Goal: Transaction & Acquisition: Purchase product/service

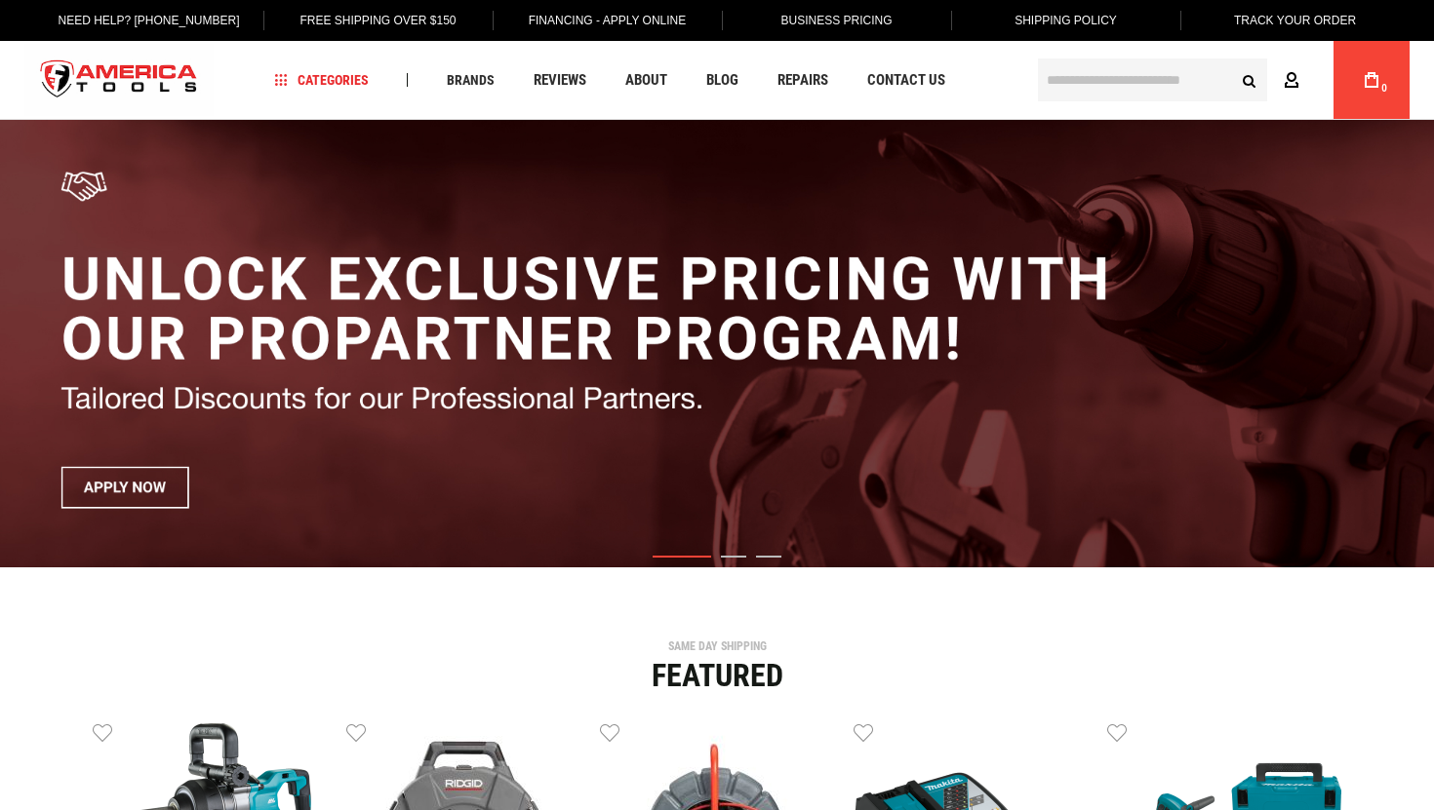
click at [1287, 76] on icon at bounding box center [1292, 81] width 16 height 19
click at [1146, 374] on img "1 / 3" at bounding box center [717, 344] width 1434 height 448
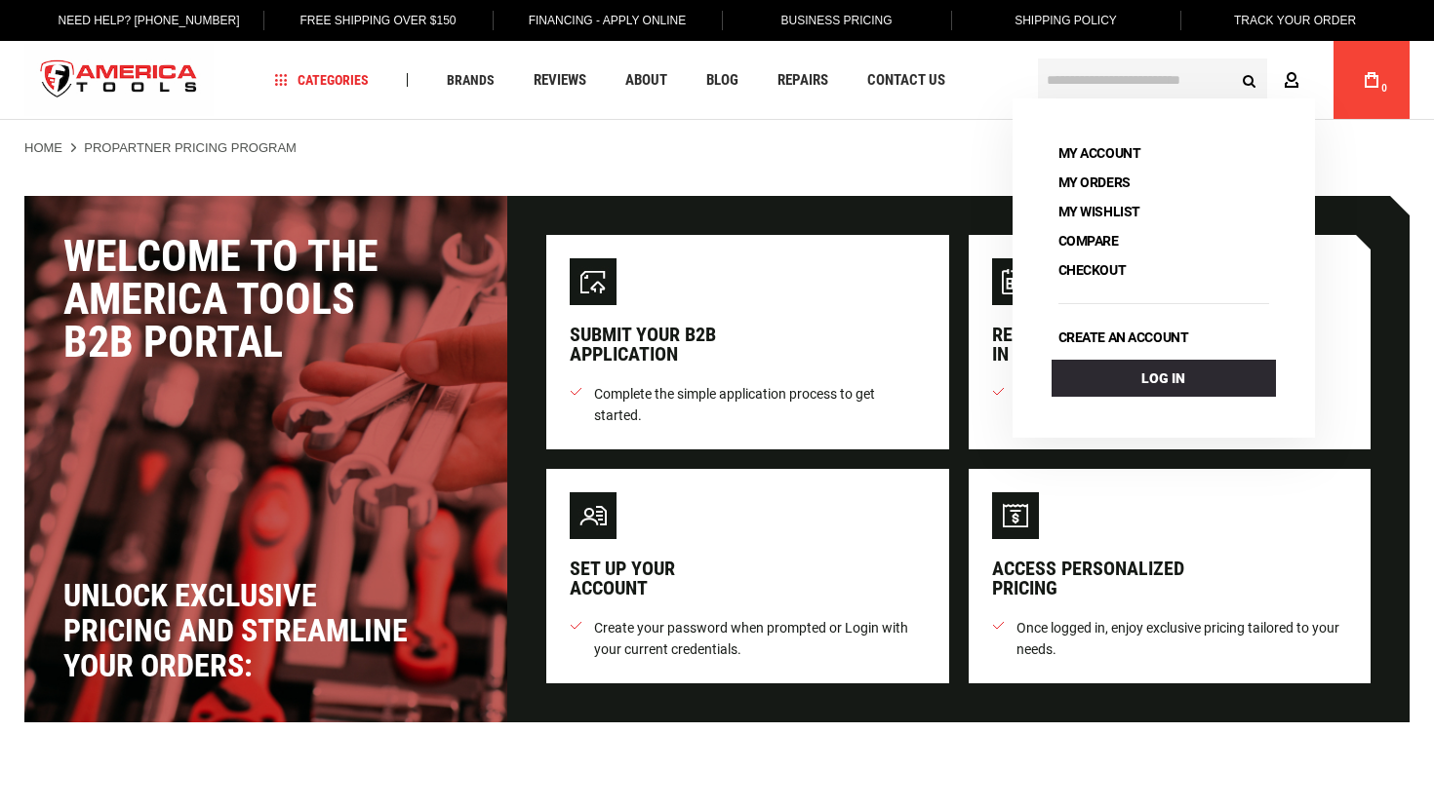
click at [1293, 76] on icon at bounding box center [1292, 81] width 16 height 19
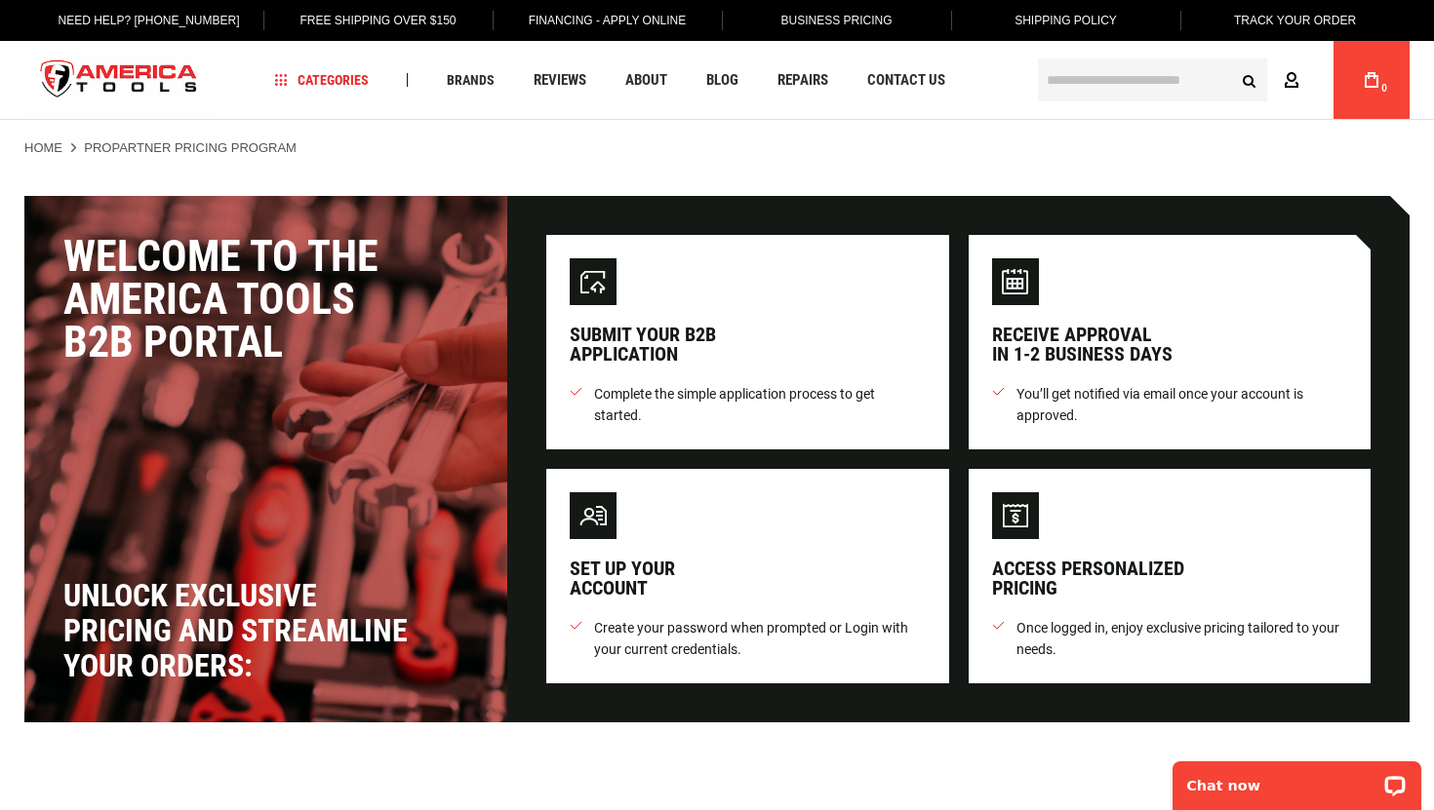
click at [1293, 76] on icon at bounding box center [1292, 81] width 16 height 19
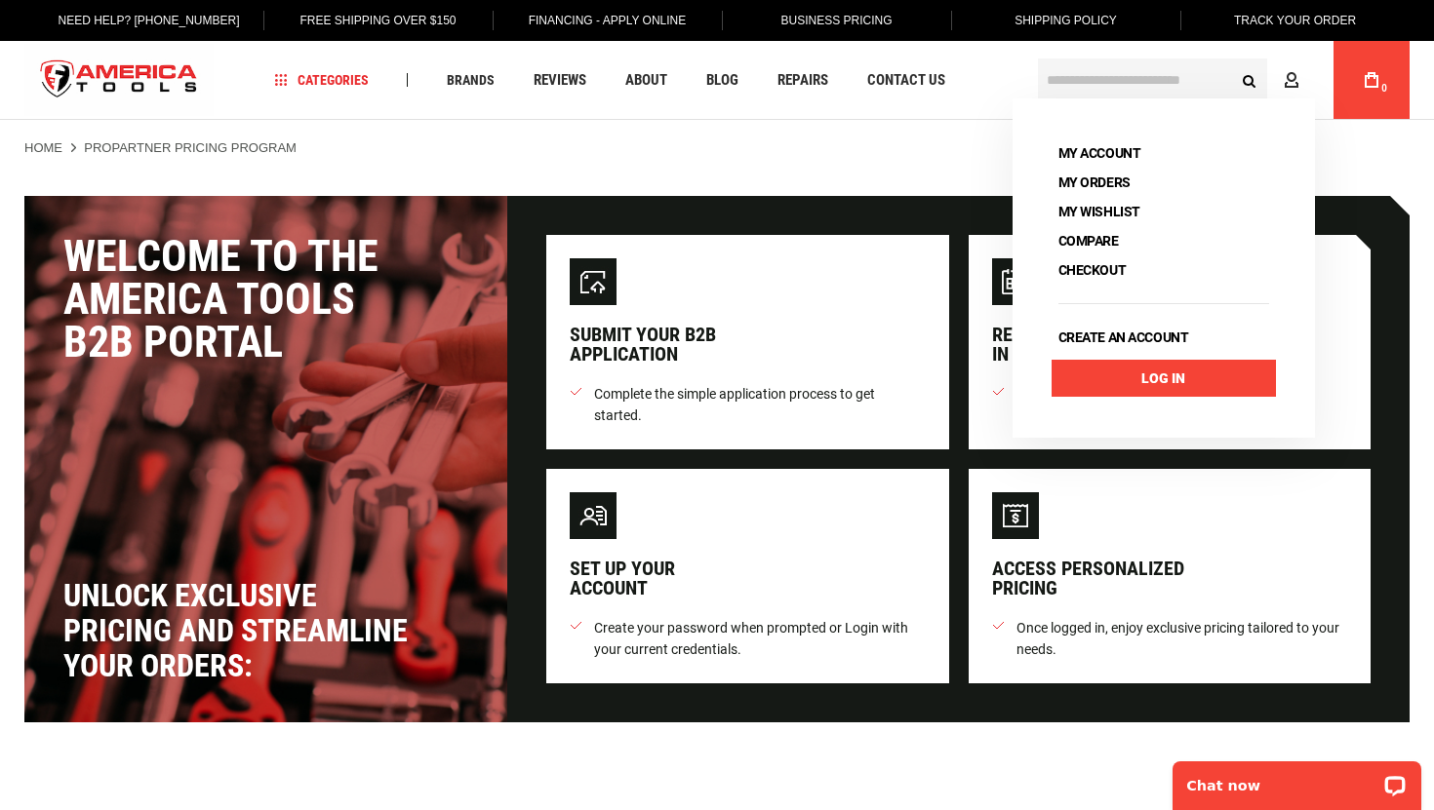
click at [1179, 386] on link "Log In" at bounding box center [1163, 378] width 224 height 37
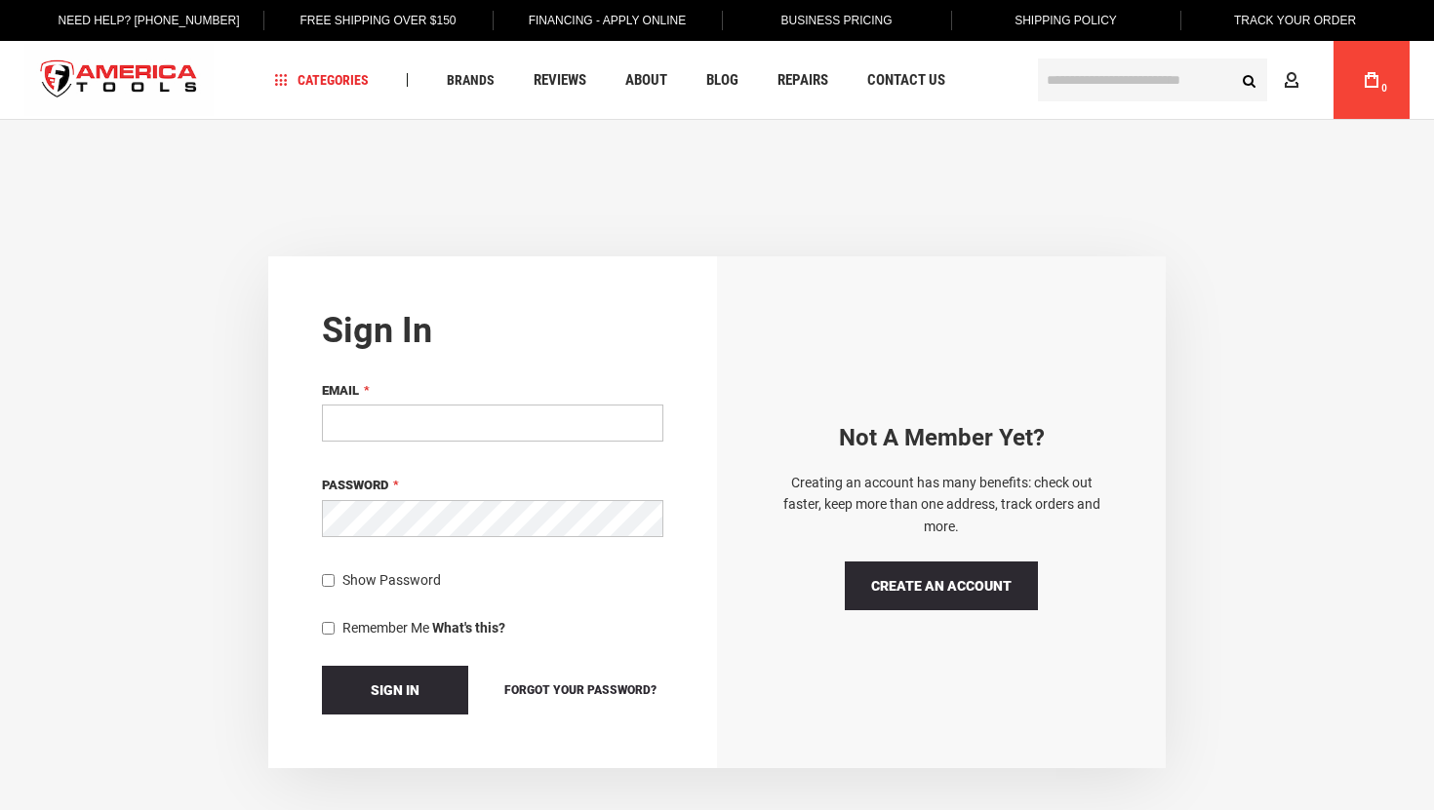
click at [491, 435] on input "Email" at bounding box center [492, 423] width 341 height 37
type input "**********"
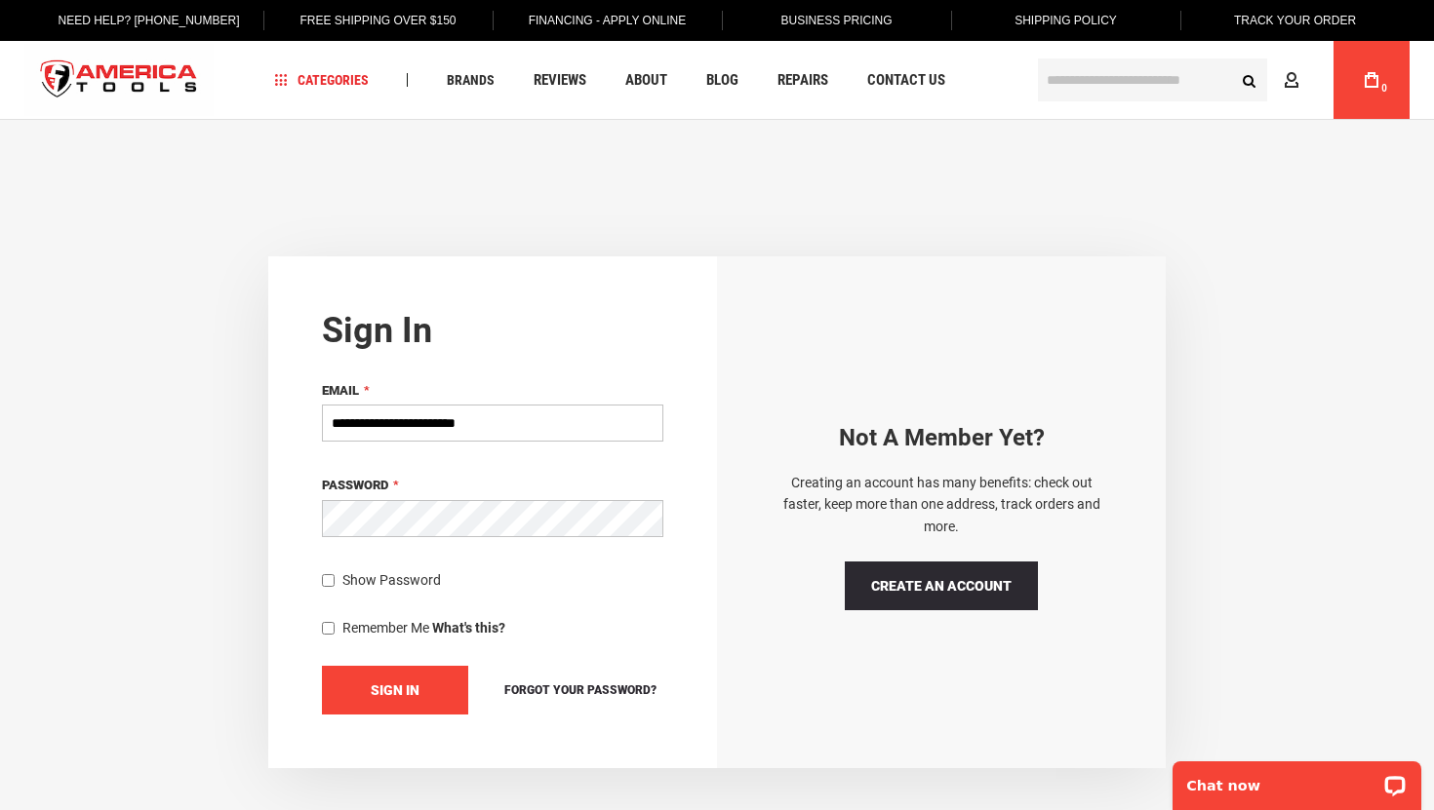
click at [383, 683] on span "Sign In" at bounding box center [395, 691] width 49 height 16
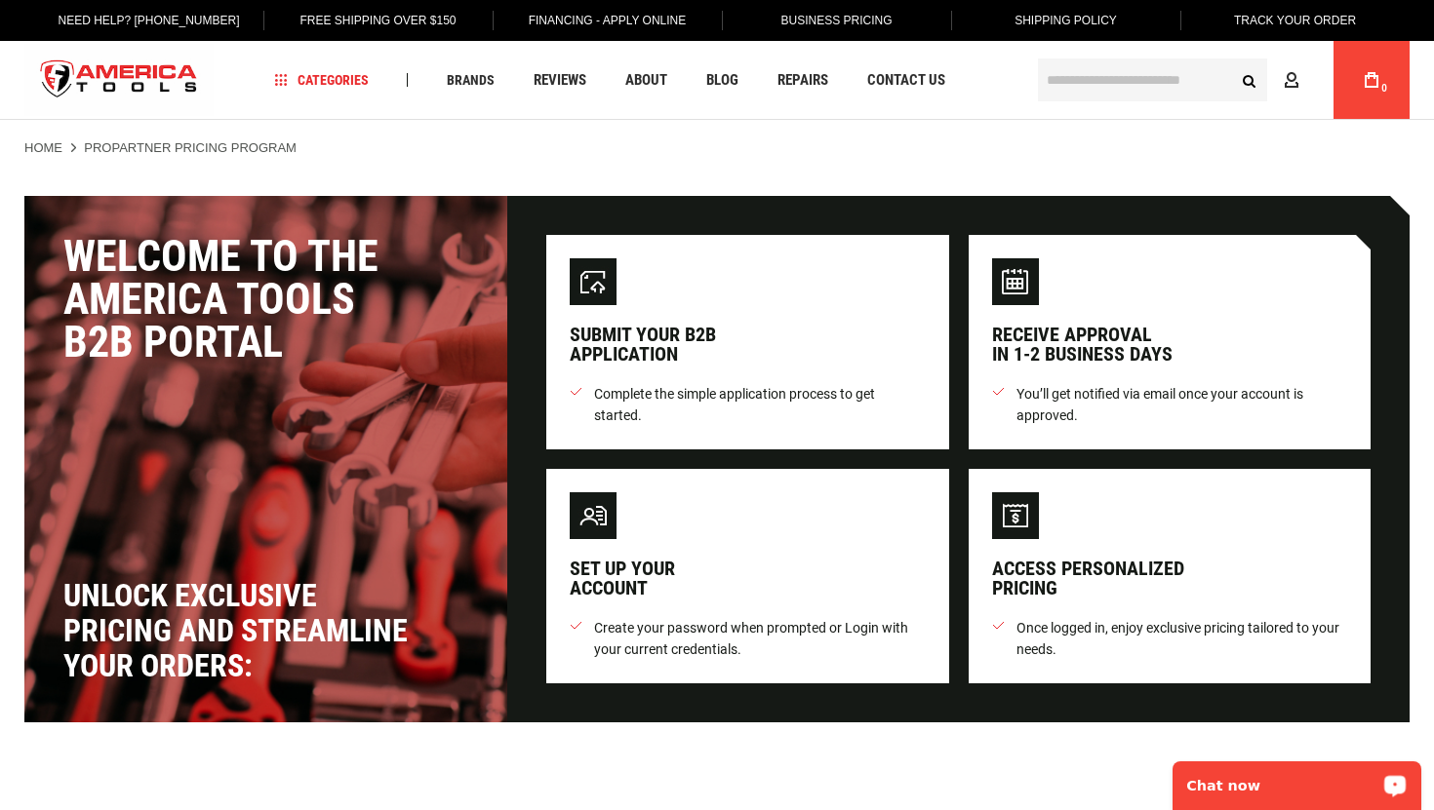
click at [1244, 794] on div "Chat now" at bounding box center [1296, 786] width 249 height 49
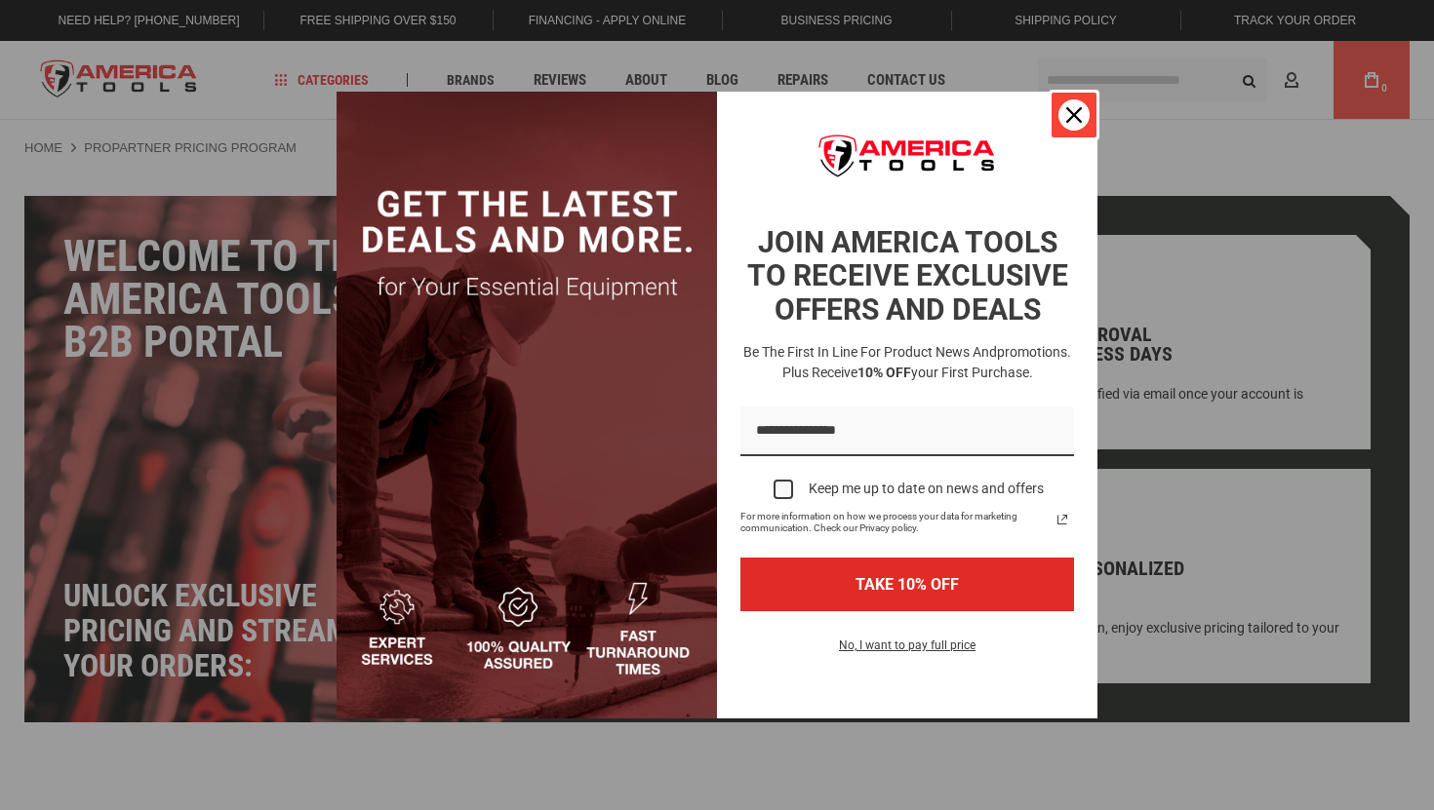
click at [1070, 111] on icon "close icon" at bounding box center [1074, 115] width 16 height 16
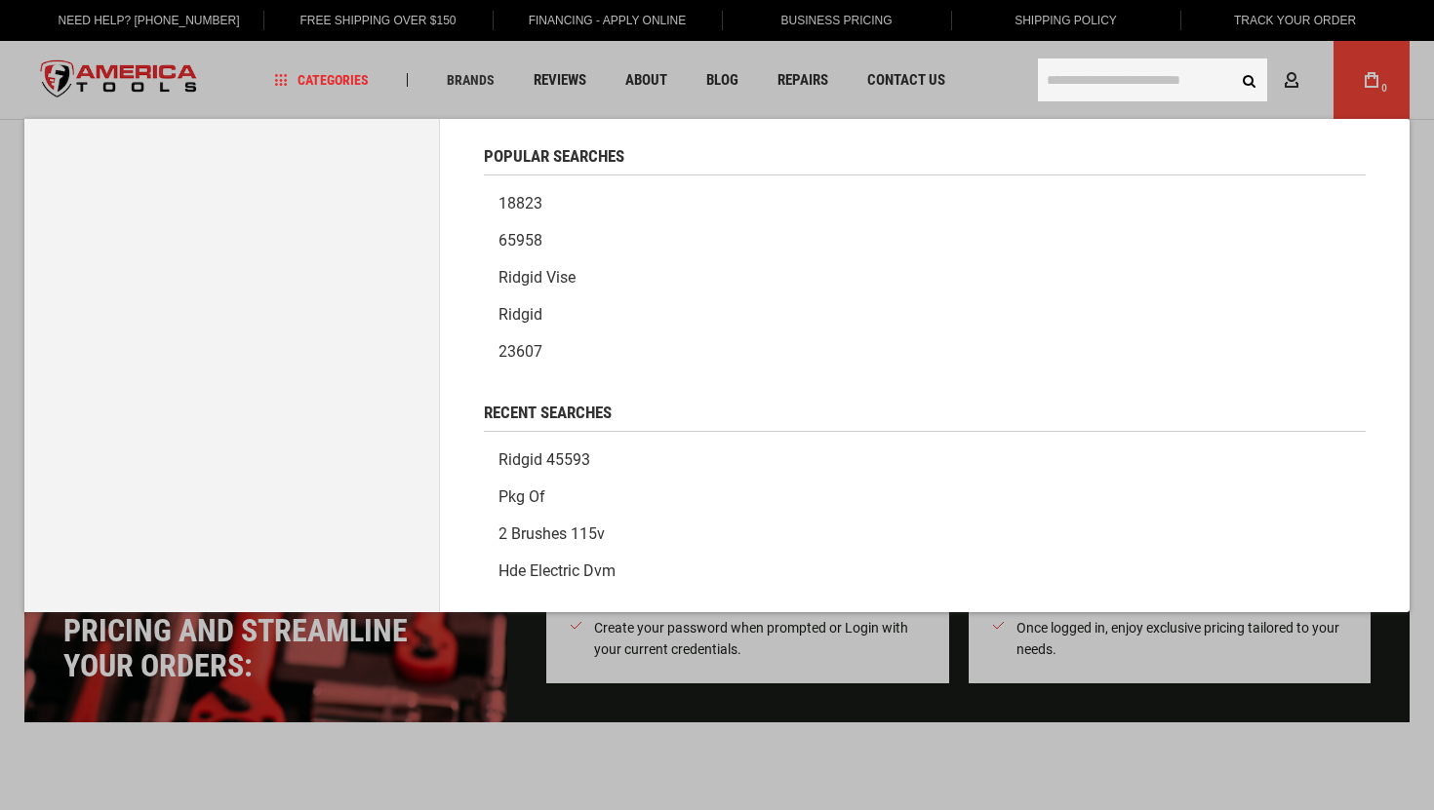
click at [1156, 64] on input "text" at bounding box center [1152, 80] width 229 height 43
paste input "**********"
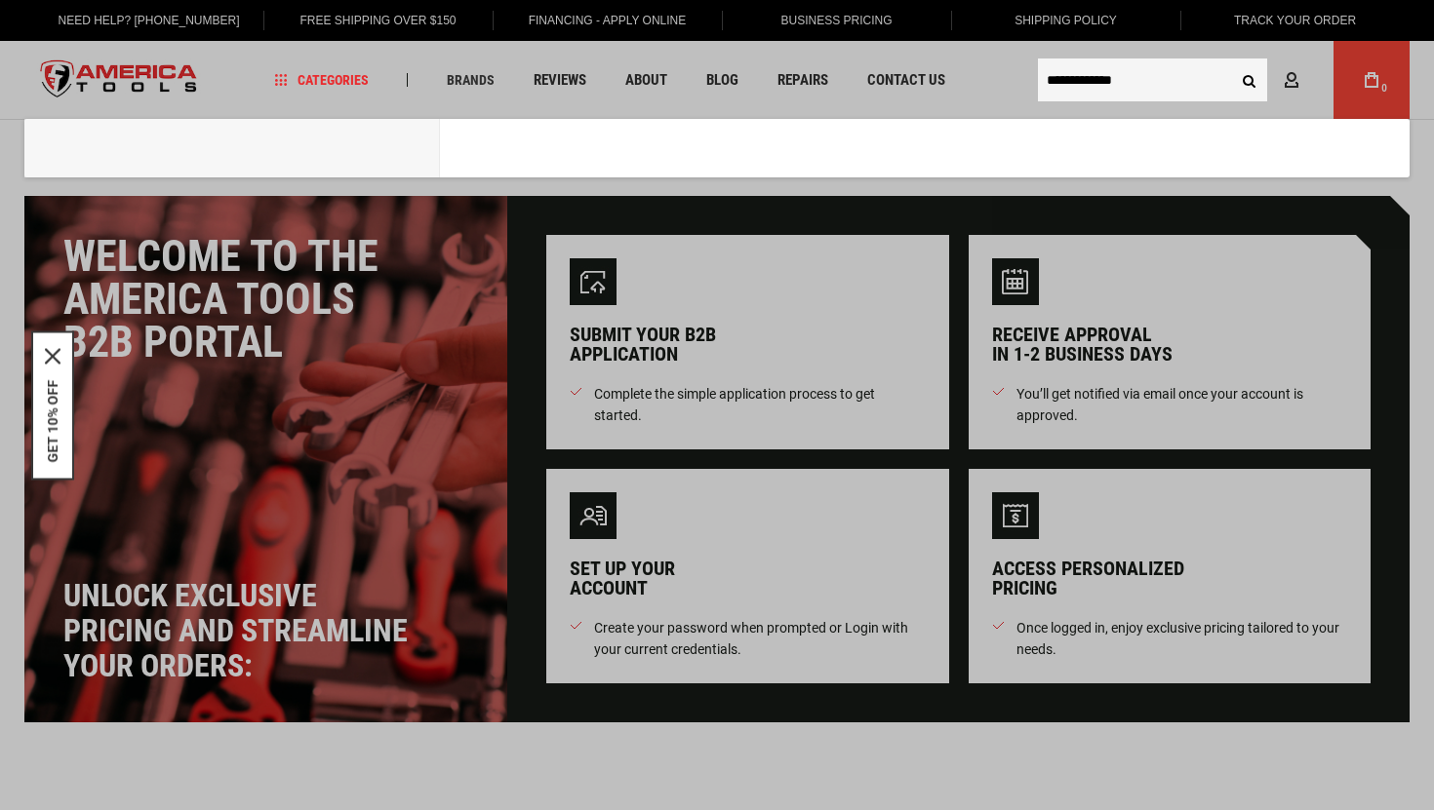
type input "**********"
click at [1230, 61] on button "Search" at bounding box center [1248, 79] width 37 height 37
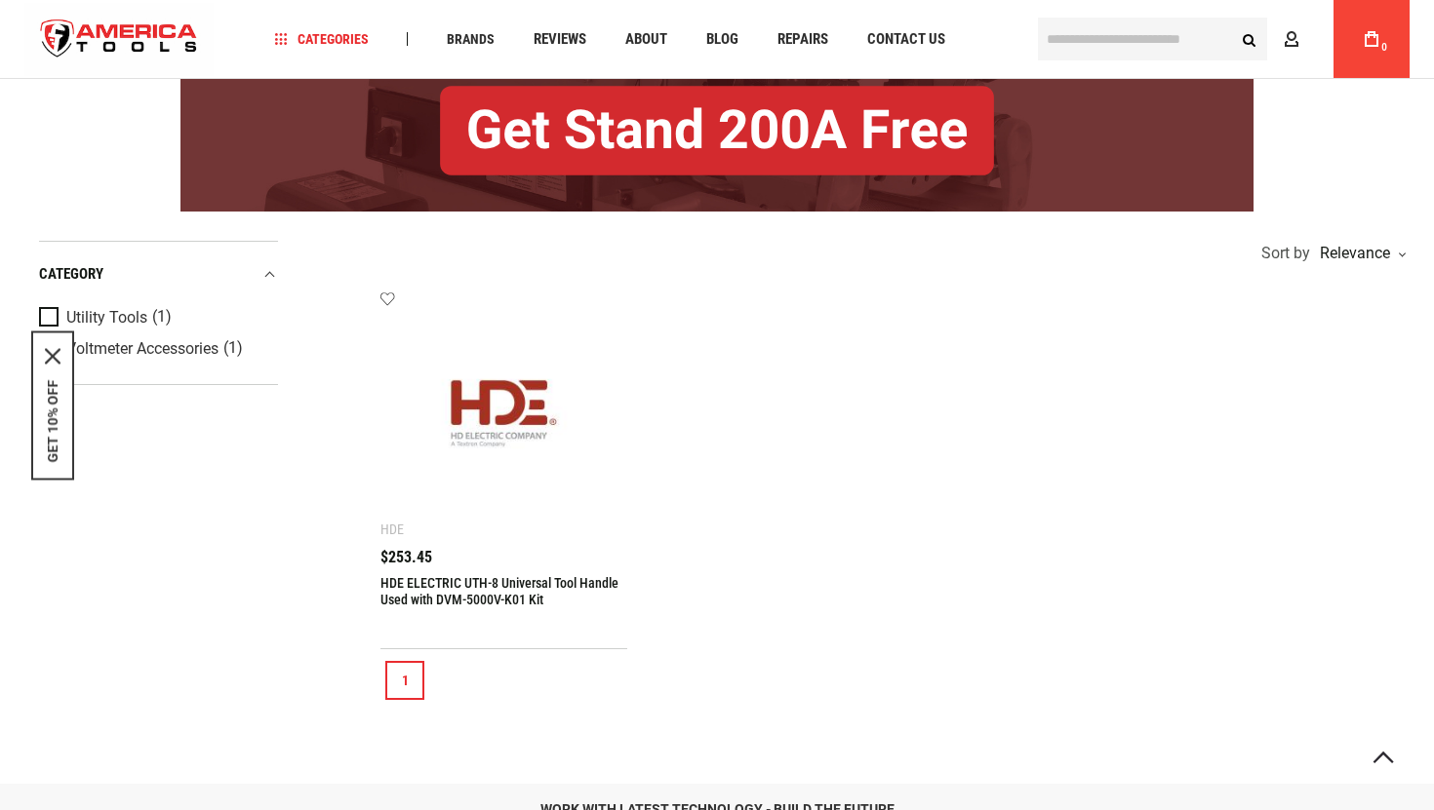
click at [476, 584] on link "HDE ELECTRIC UTH-8 Universal Tool Handle Used with DVM-5000V-K01 Kit" at bounding box center [499, 591] width 238 height 32
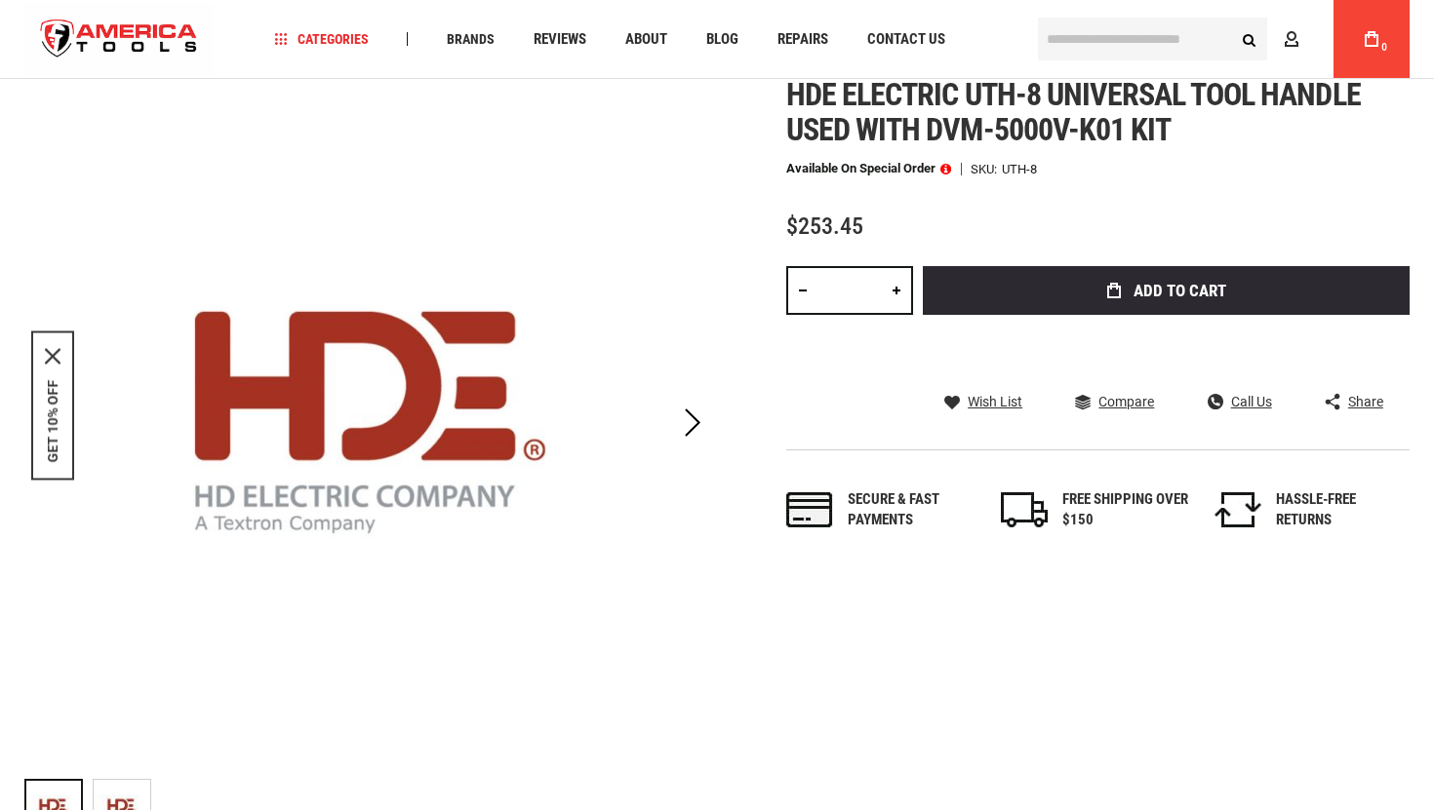
scroll to position [92, 0]
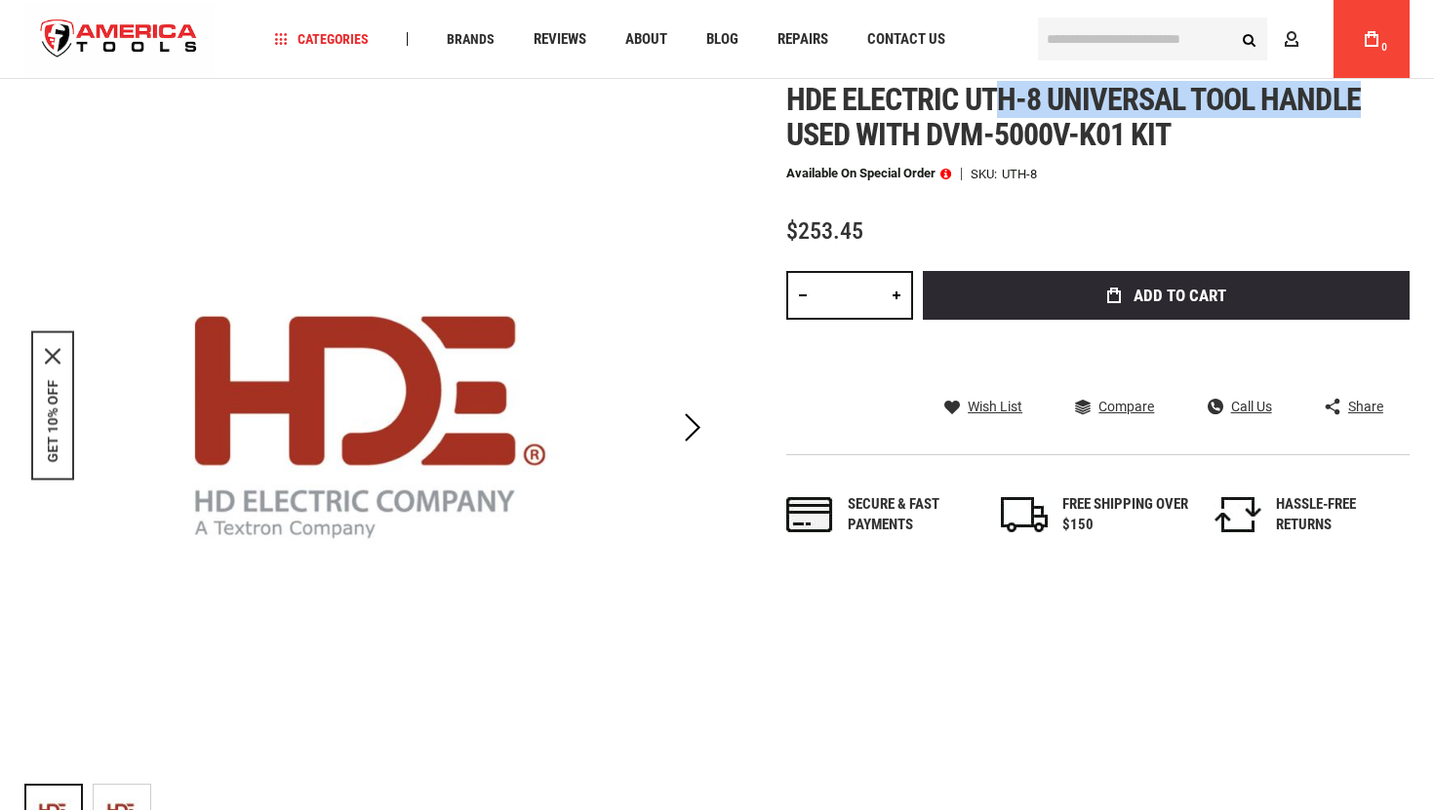
drag, startPoint x: 989, startPoint y: 95, endPoint x: 1358, endPoint y: 107, distance: 368.9
click at [1359, 107] on span "Hde electric uth-8 universal tool handle used with dvm-5000v-k01 kit" at bounding box center [1073, 117] width 574 height 72
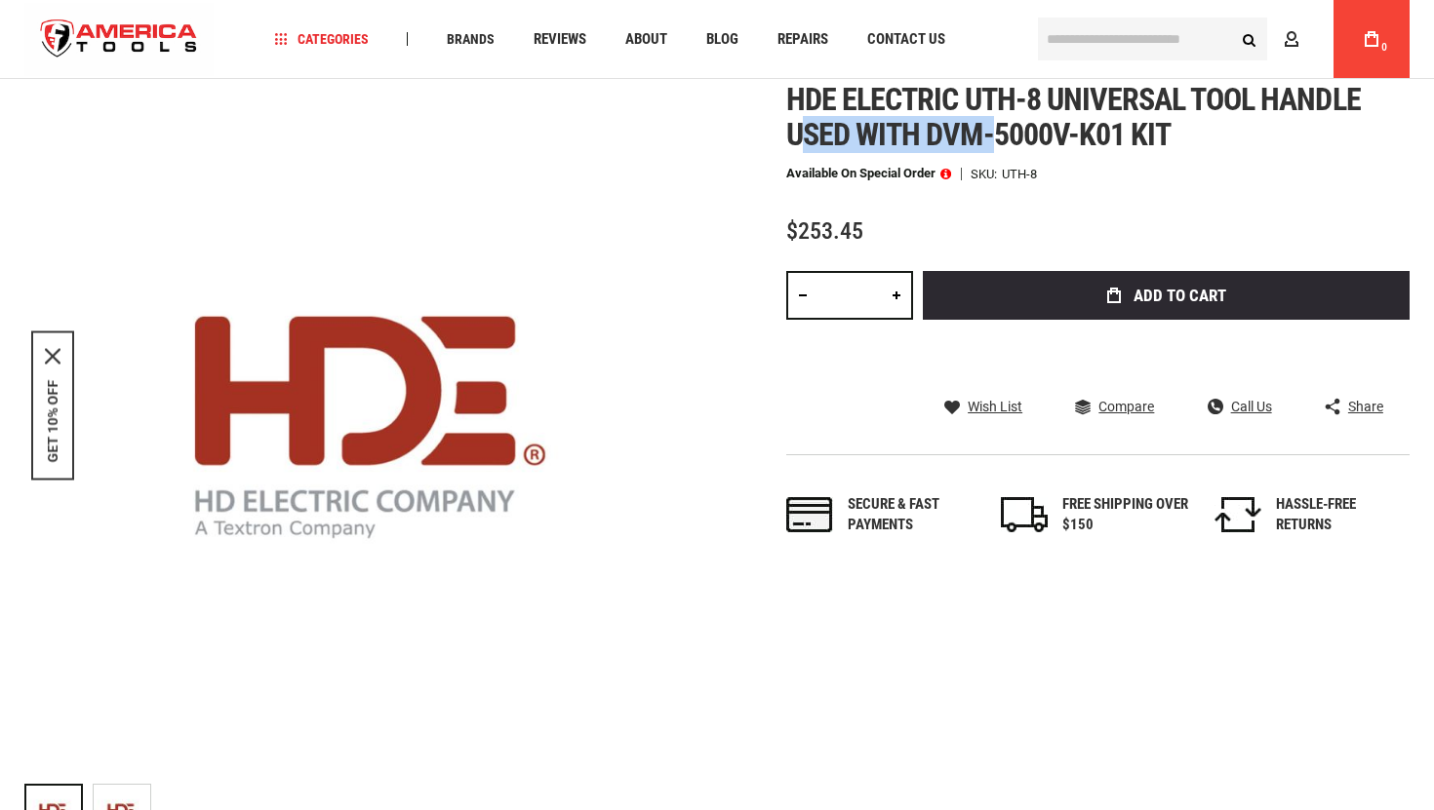
drag, startPoint x: 797, startPoint y: 134, endPoint x: 989, endPoint y: 138, distance: 192.2
click at [990, 138] on span "Hde electric uth-8 universal tool handle used with dvm-5000v-k01 kit" at bounding box center [1073, 117] width 574 height 72
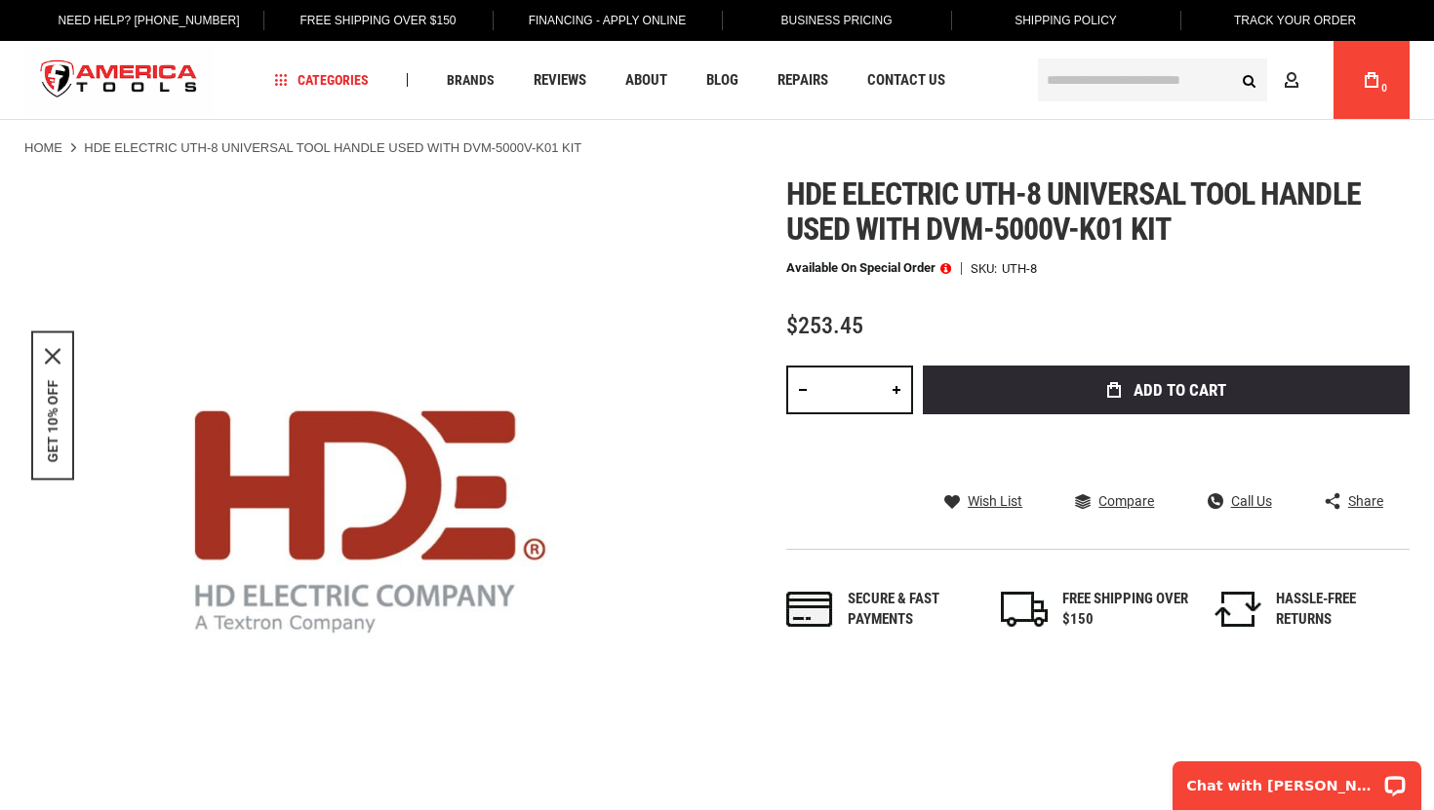
click at [942, 226] on span "Hde electric uth-8 universal tool handle used with dvm-5000v-k01 kit" at bounding box center [1073, 212] width 574 height 72
drag, startPoint x: 936, startPoint y: 227, endPoint x: 1109, endPoint y: 222, distance: 172.7
click at [1109, 222] on span "Hde electric uth-8 universal tool handle used with dvm-5000v-k01 kit" at bounding box center [1073, 212] width 574 height 72
